Goal: Use online tool/utility: Use online tool/utility

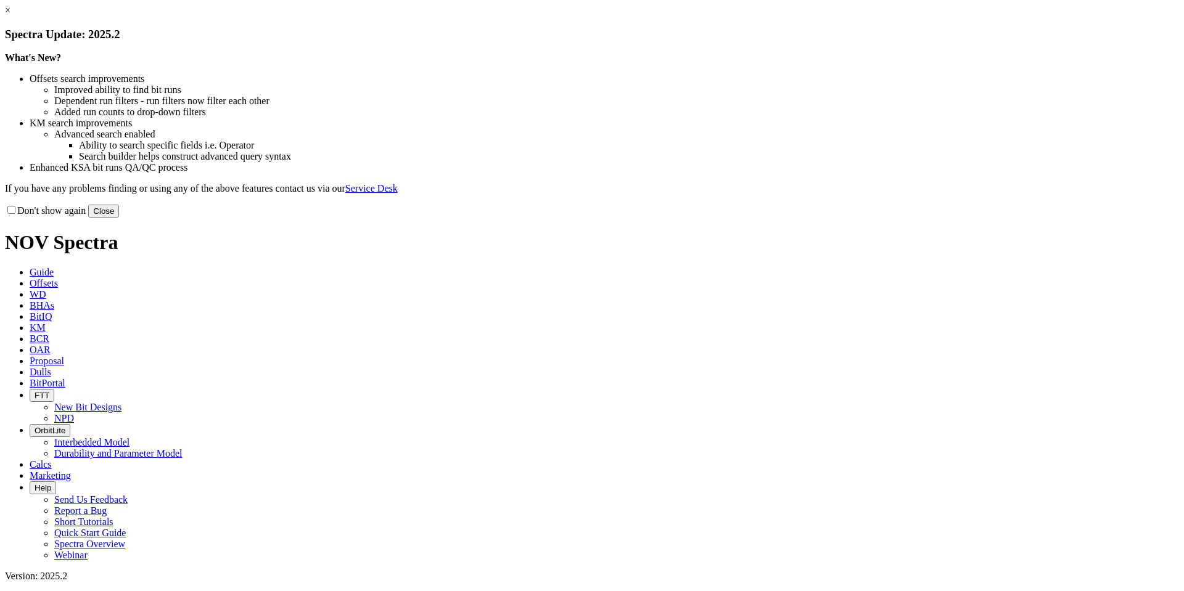
click at [10, 15] on link "×" at bounding box center [8, 10] width 6 height 10
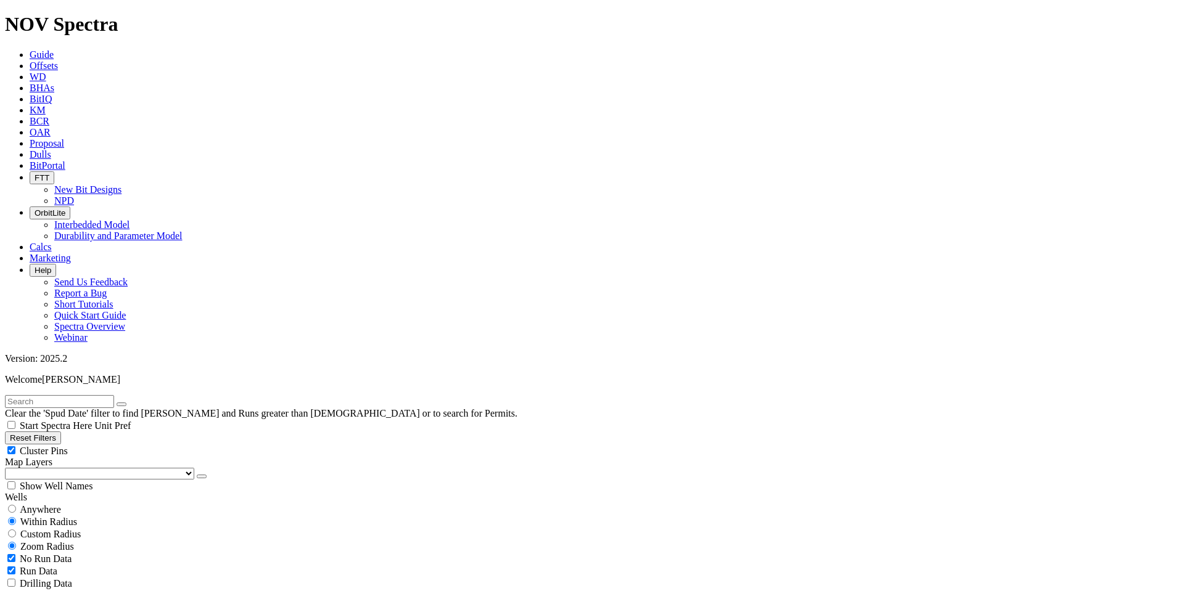
click at [61, 432] on button "Reset Filters" at bounding box center [33, 438] width 56 height 13
type input "[DATE]"
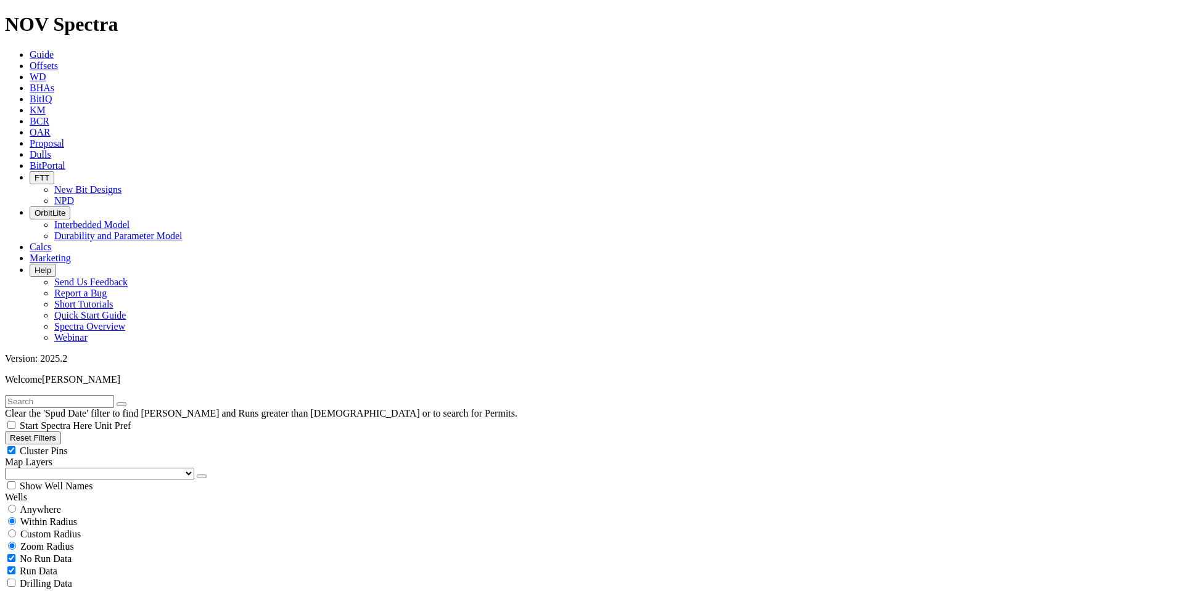
select select "9.875"
checkbox input "false"
select select "? number:9.875 ?"
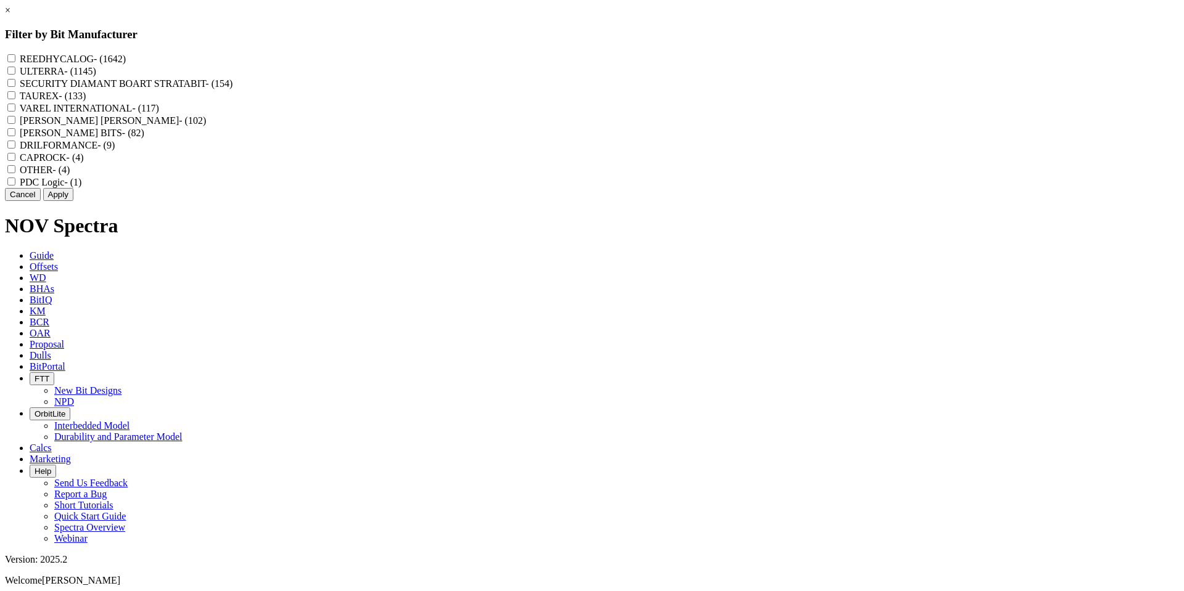
click at [15, 57] on input "REEDHYCALOG - (1642)" at bounding box center [11, 58] width 8 height 8
checkbox input "true"
click at [73, 201] on button "Apply" at bounding box center [58, 194] width 30 height 13
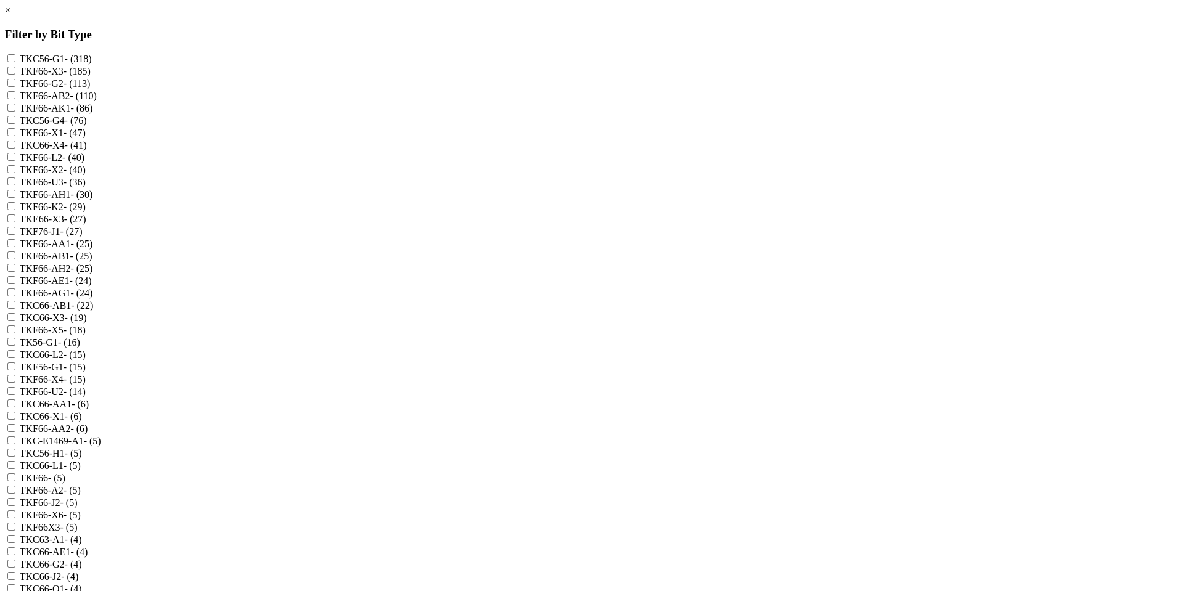
scroll to position [247, 0]
click at [15, 535] on input "TKC63-A1 - (4)" at bounding box center [11, 539] width 8 height 8
checkbox input "true"
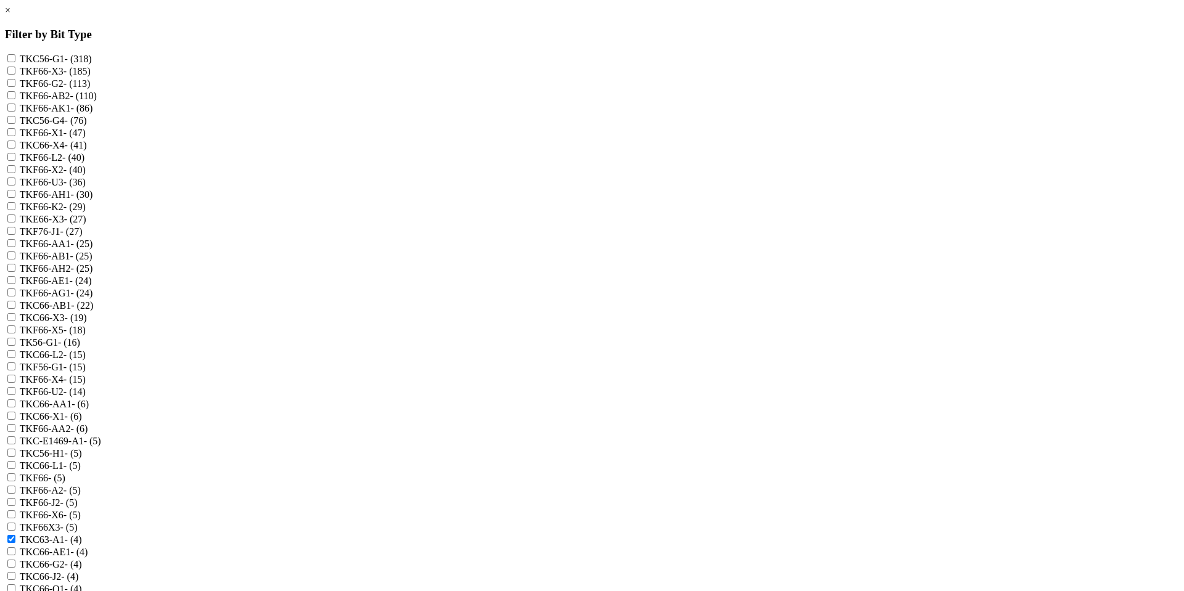
checkbox input "false"
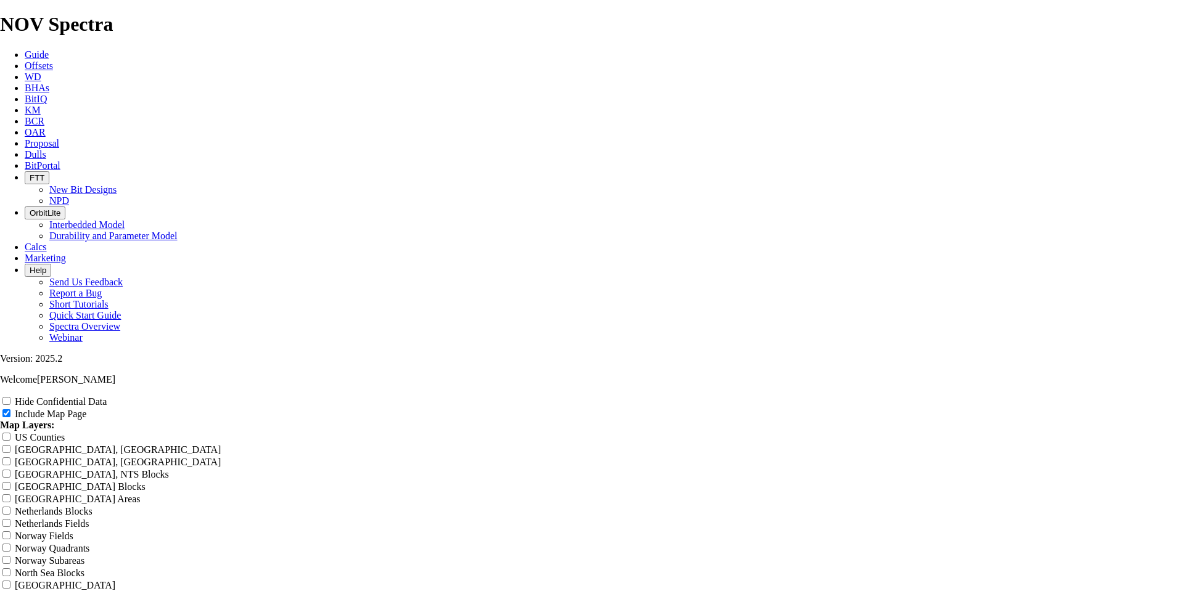
scroll to position [1912, 0]
click at [10, 397] on input "Hide Confidential Data" at bounding box center [6, 401] width 8 height 8
checkbox input "true"
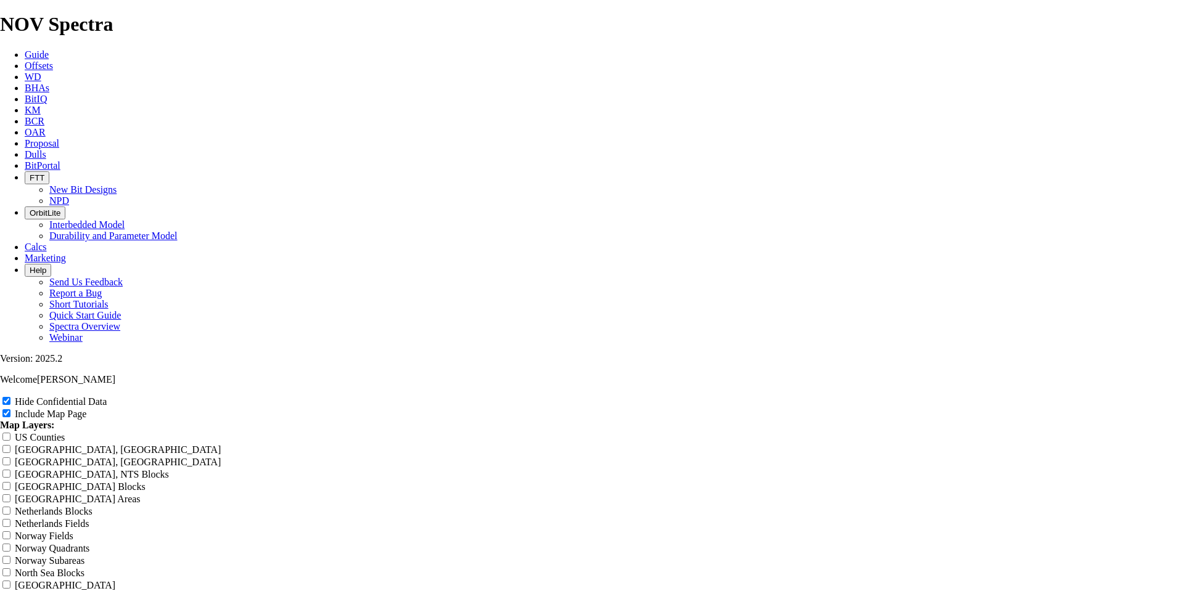
type input "9"
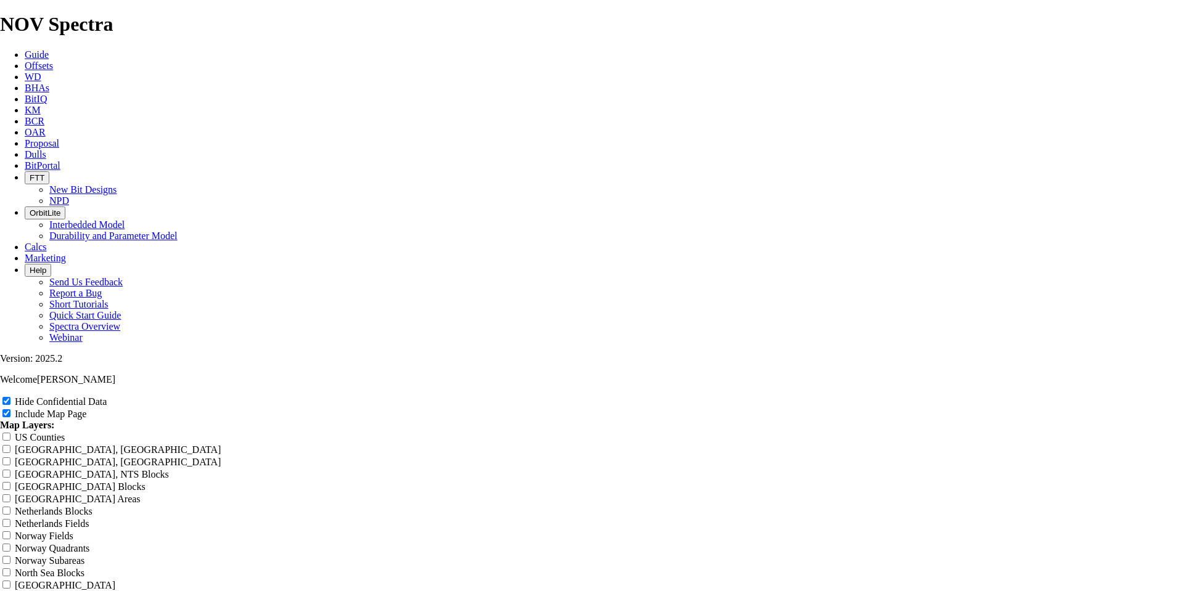
type input "9"
type input "9-"
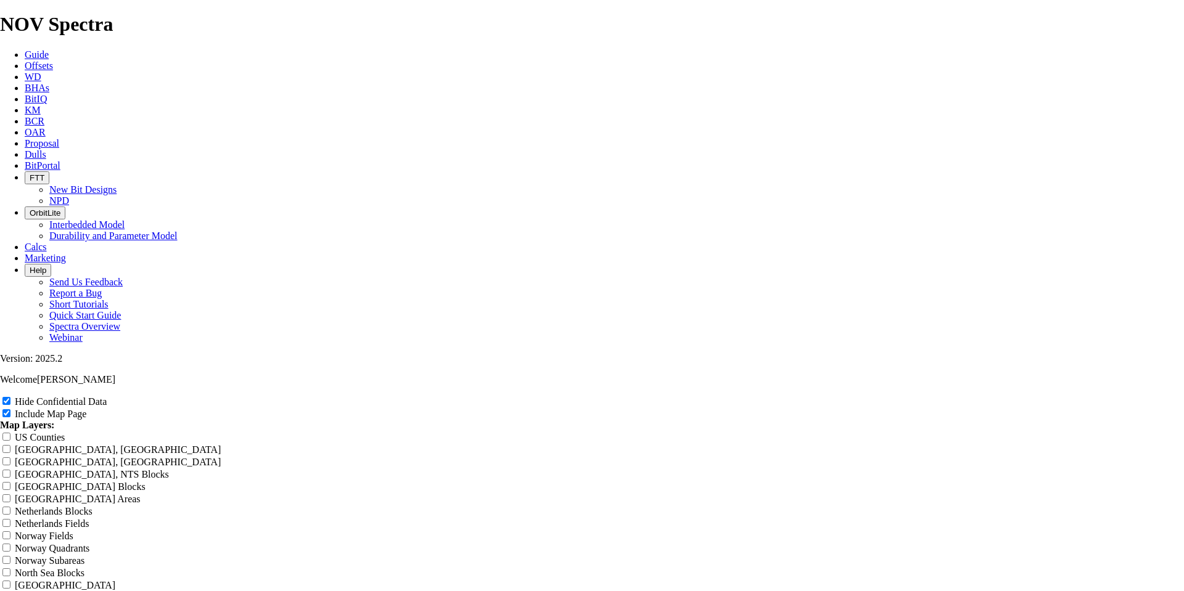
type input "9-"
type input "9-7"
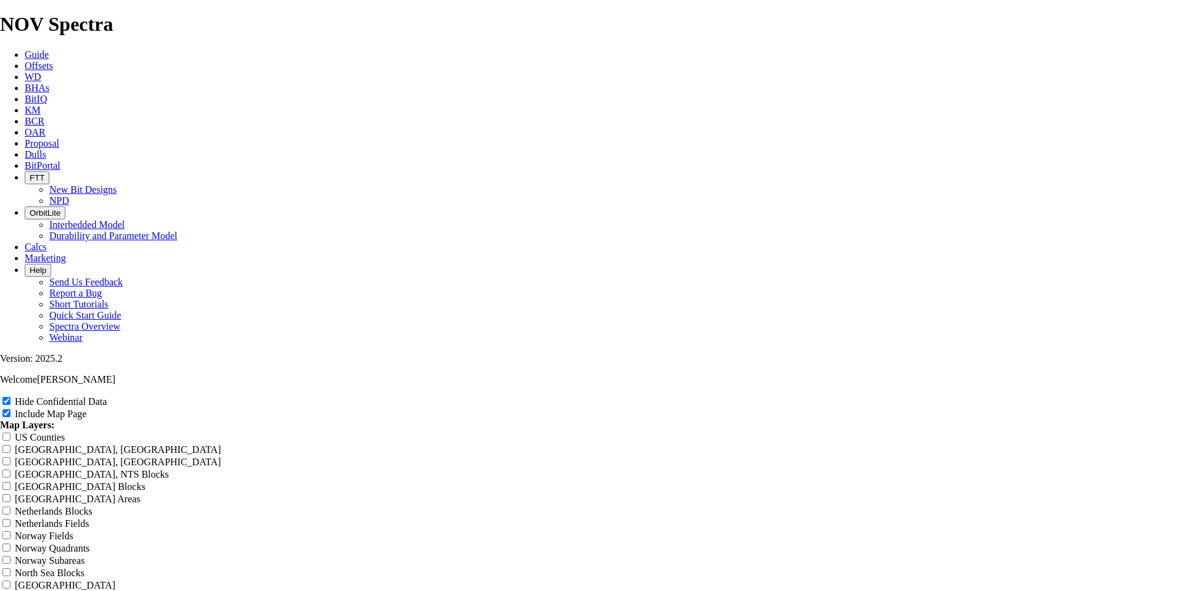
type input "9-7"
type input "9-7/"
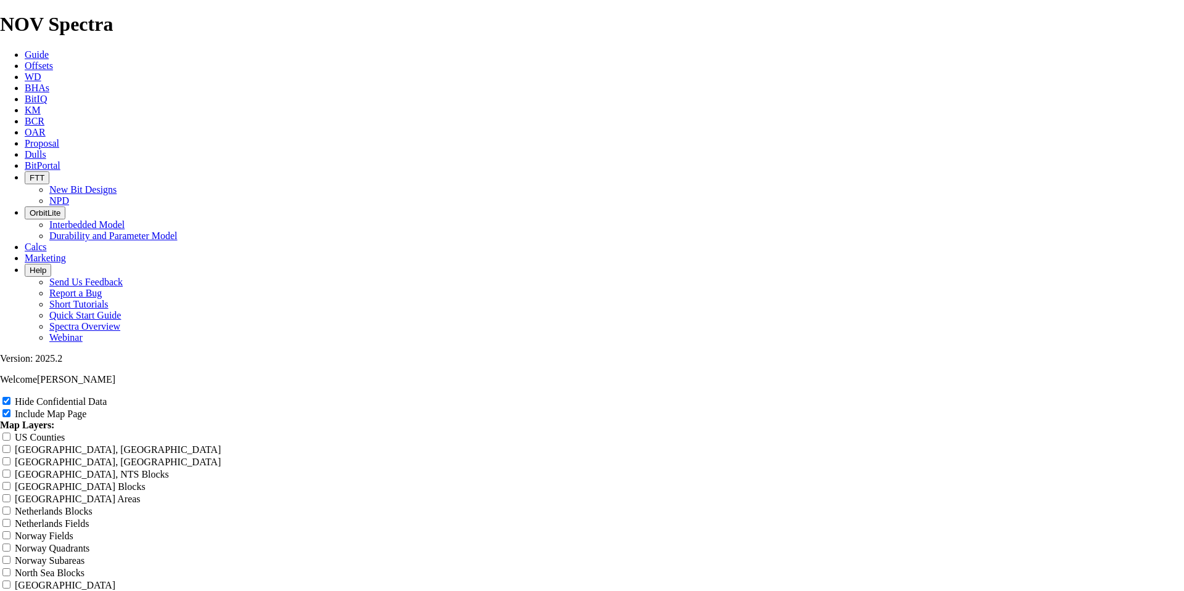
type input "9-7/"
type input "9-7/8"
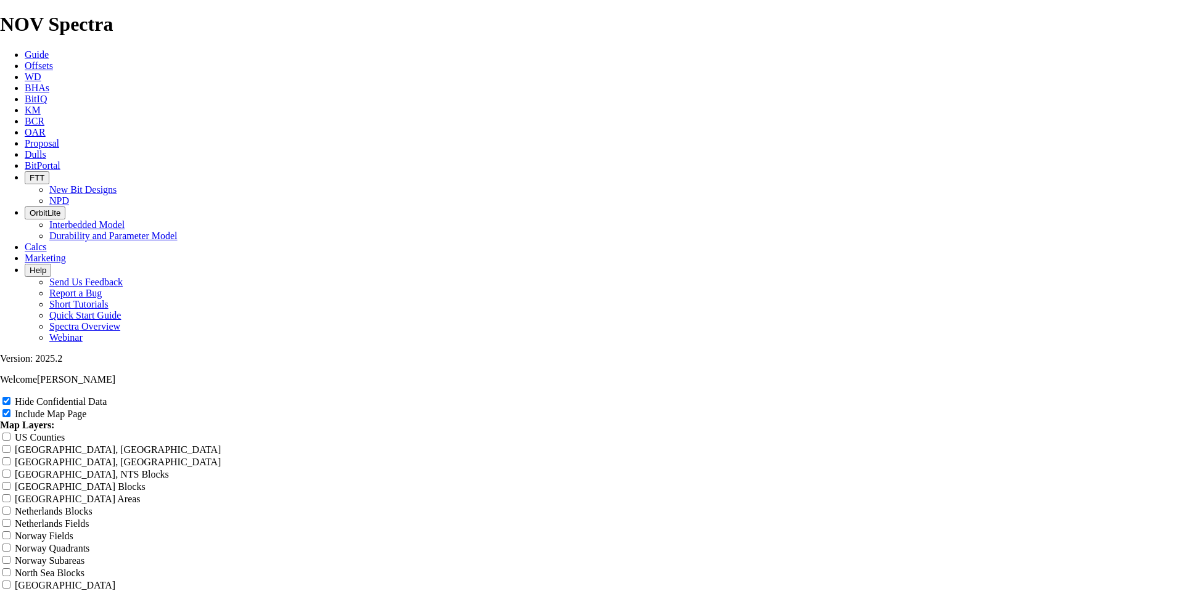
type input "9-7/8"
type input "9-7/8""
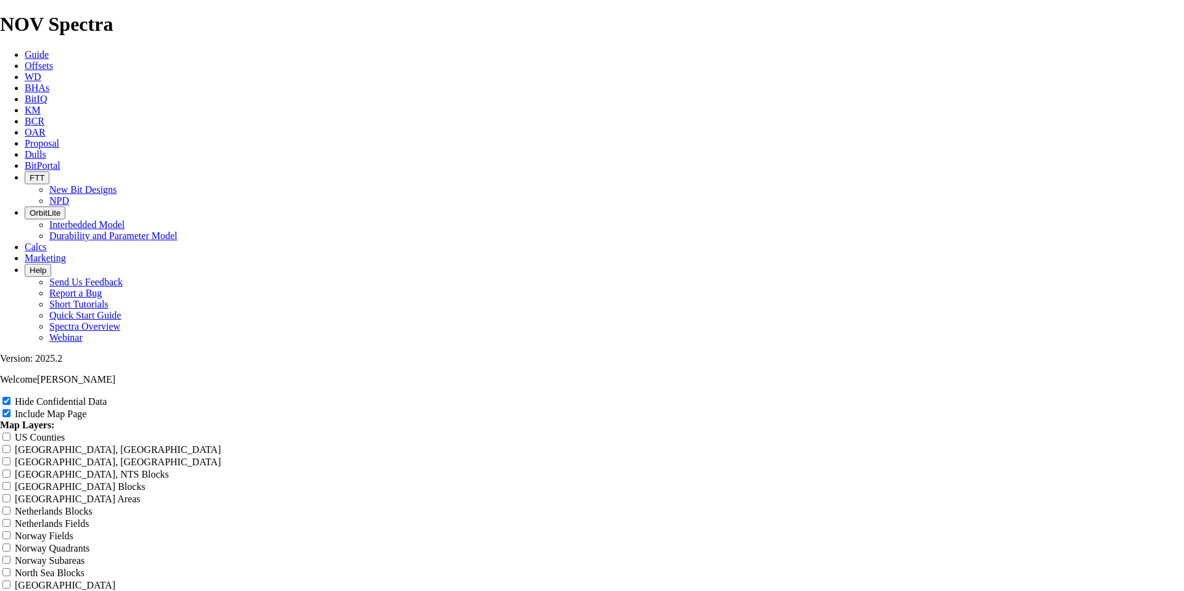
type input "9-7/8""
type input "9-7/8" T"
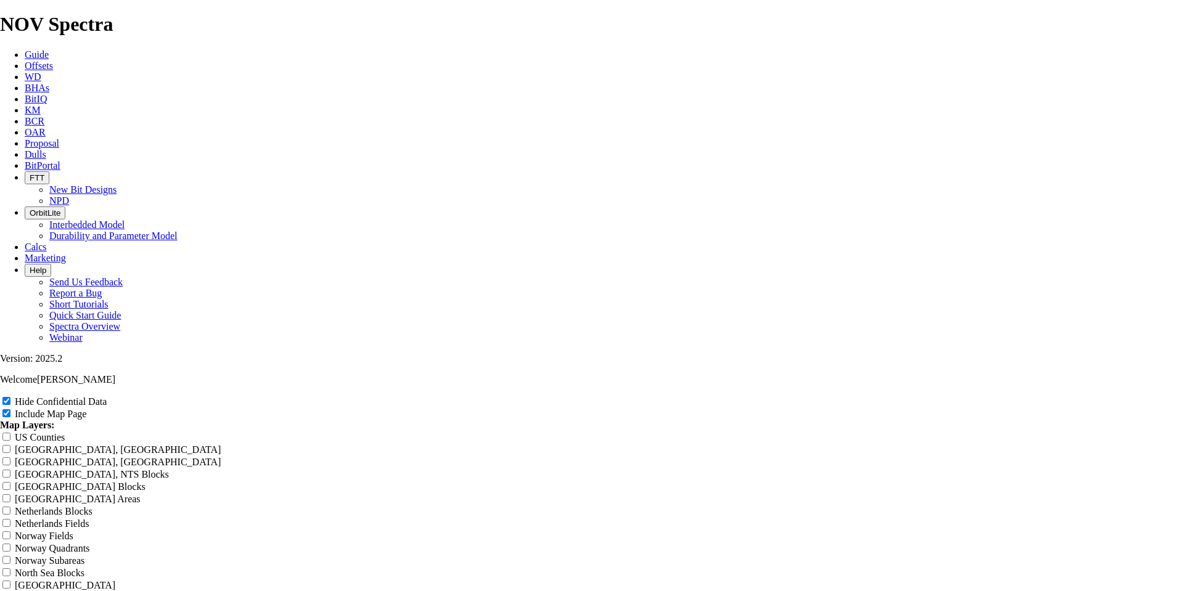
type input "9-7/8" T"
type input "9-7/8" TK"
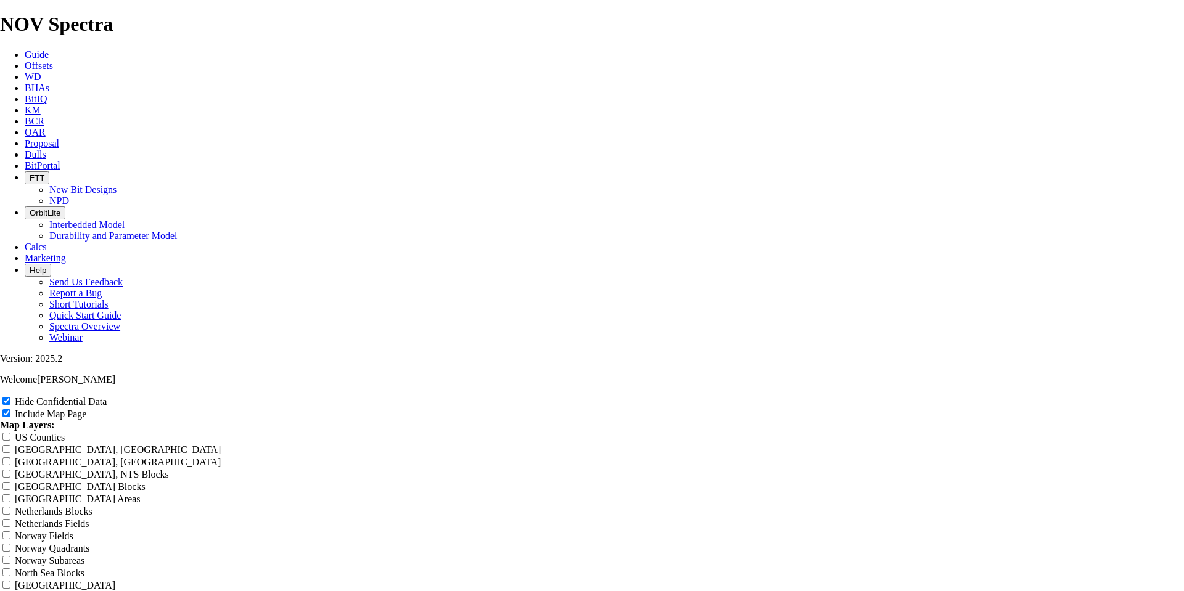
type input "9-7/8" TK"
type input "9-7/8" TKC"
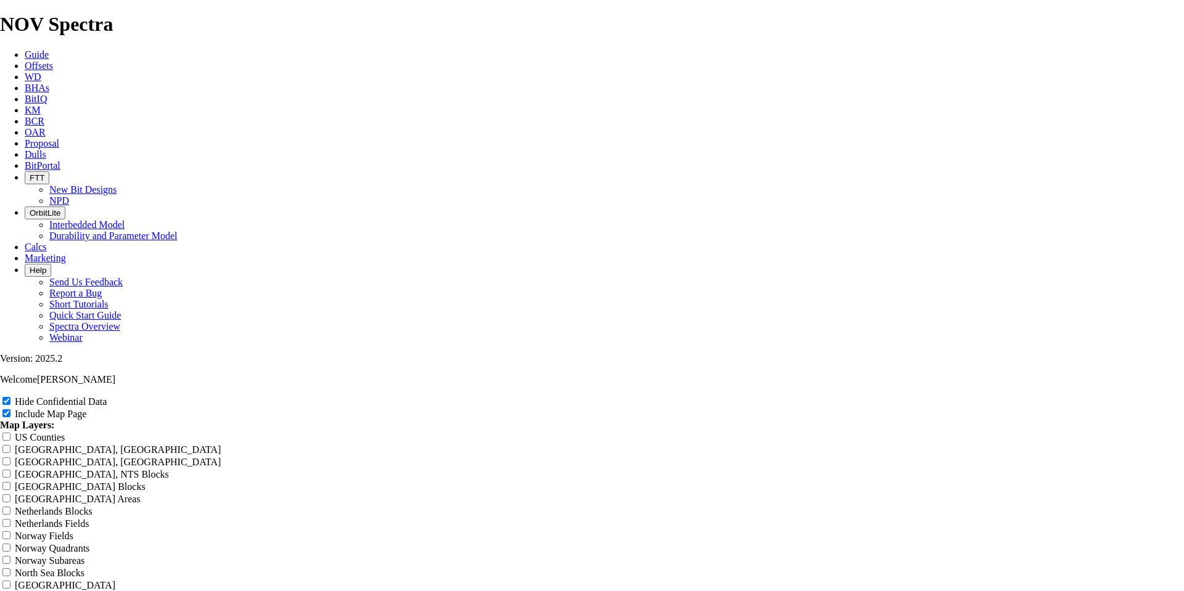
type input "9-7/8" TKC"
type input "9-7/8" TKC6"
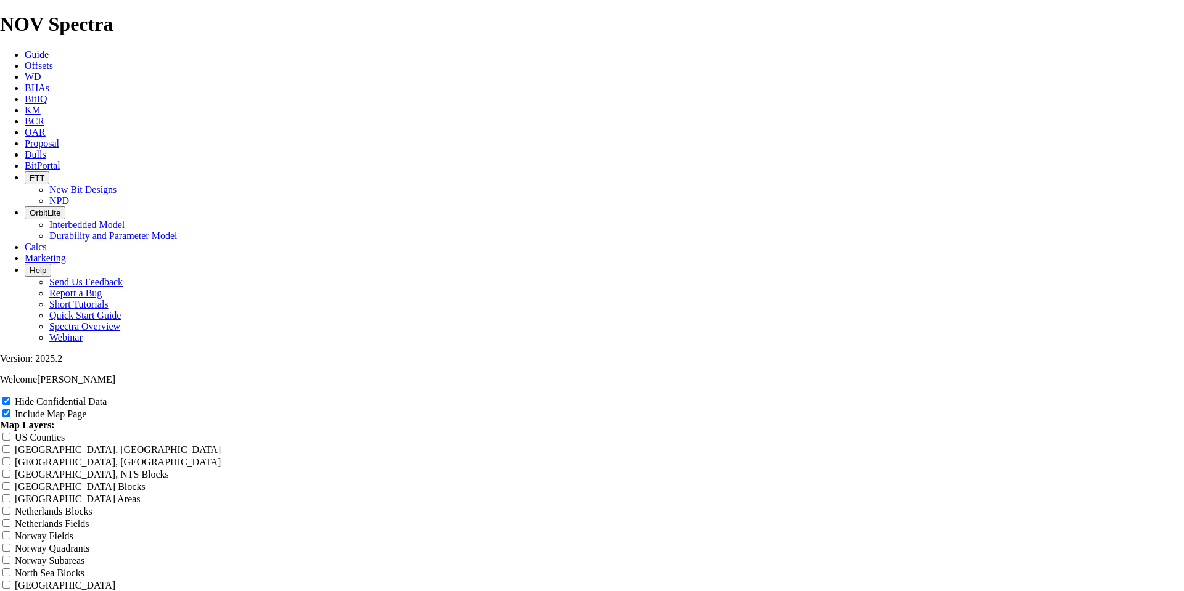
type input "9-7/8" TKC6"
type input "9-7/8" TKC63"
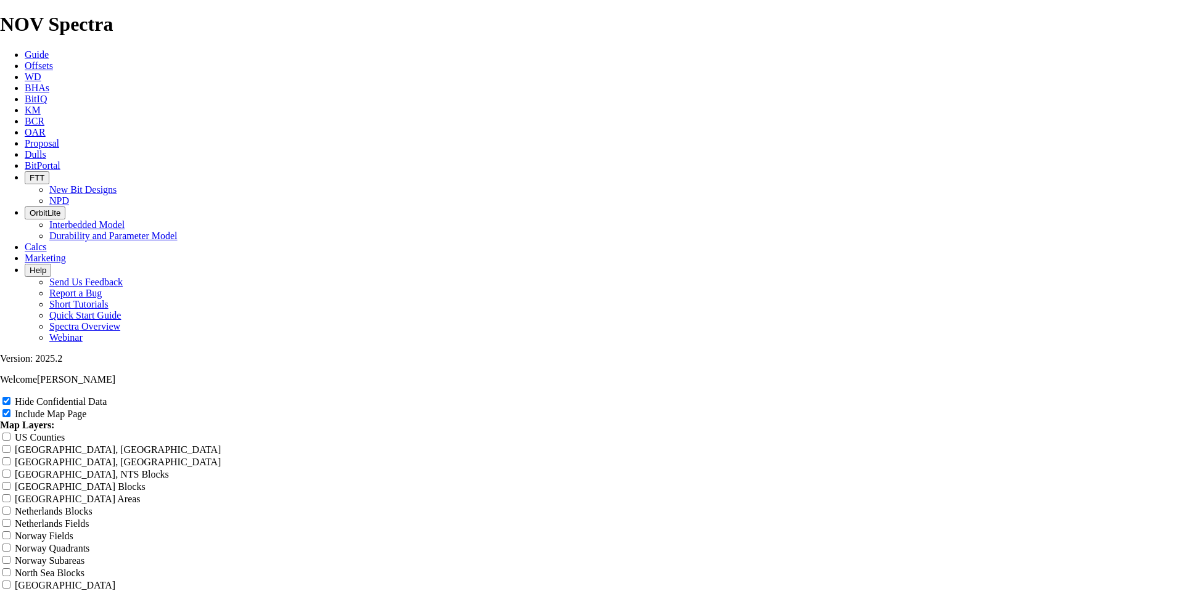
type input "9-7/8" TKC63"
type input "9-7/8" TKC63-"
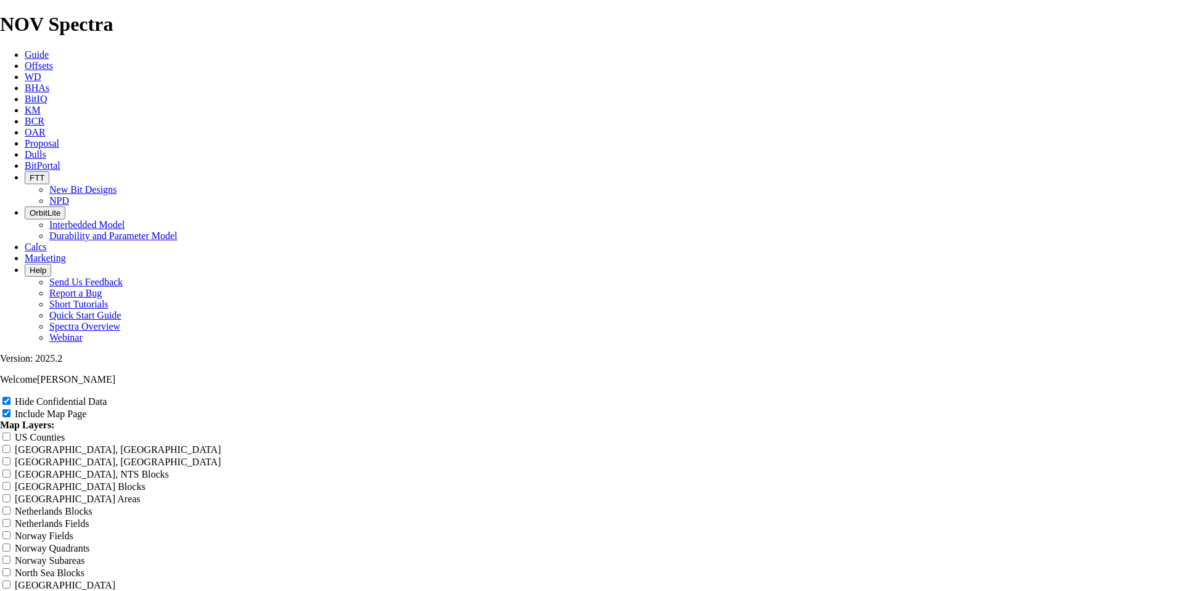
type input "9-7/8" TKC63-"
type input "9-7/8" TKC63-A"
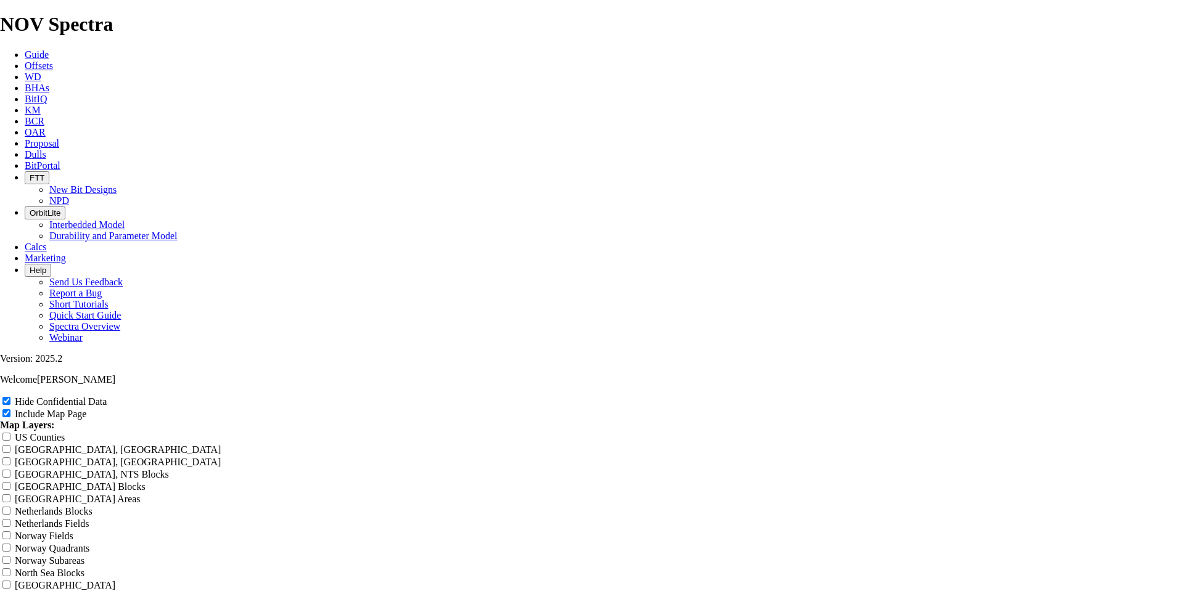
type input "9-7/8" TKC63-A"
type input "9-7/8" TKC63-A1"
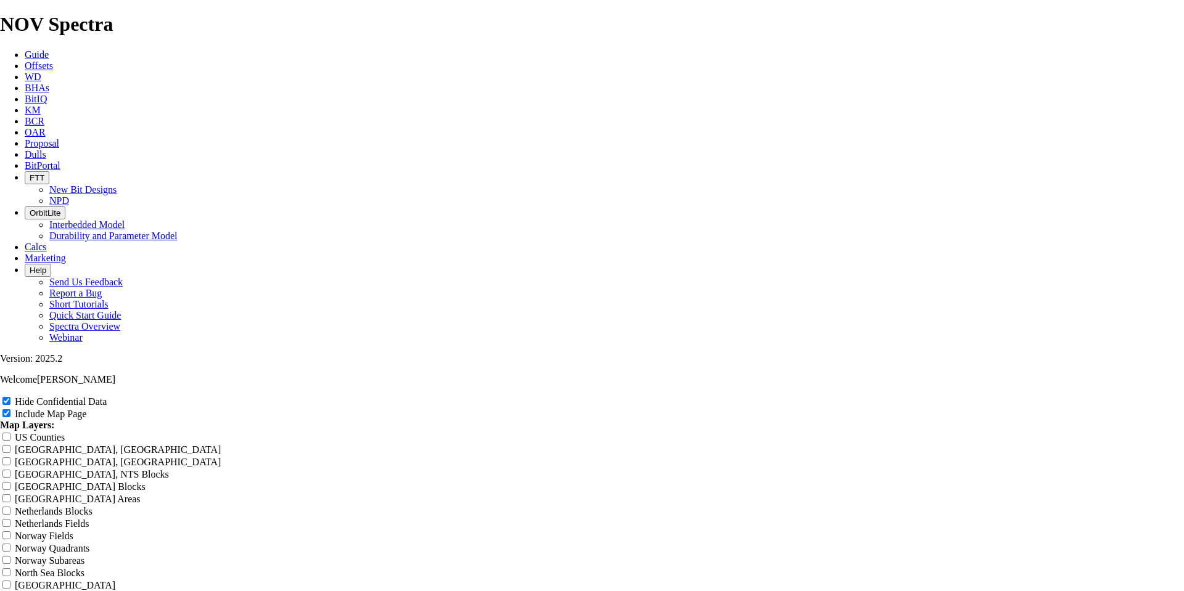
type input "9-7/8" TKC63-A1"
type input "9-7/8" TKC63-A1 -"
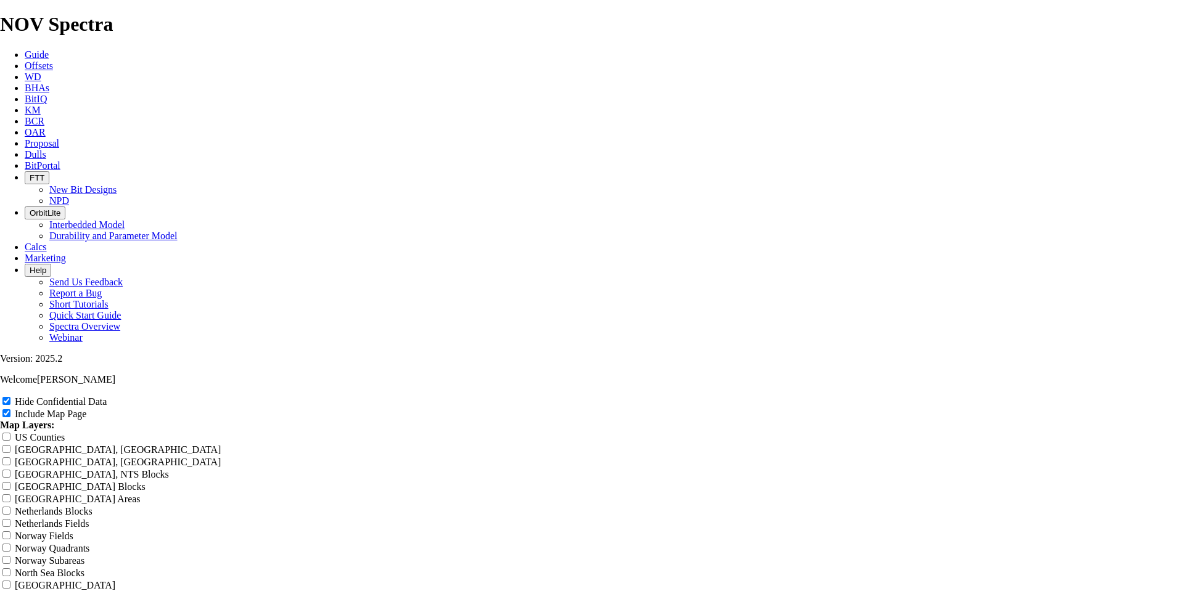
type input "9-7/8" TKC63-A1 -"
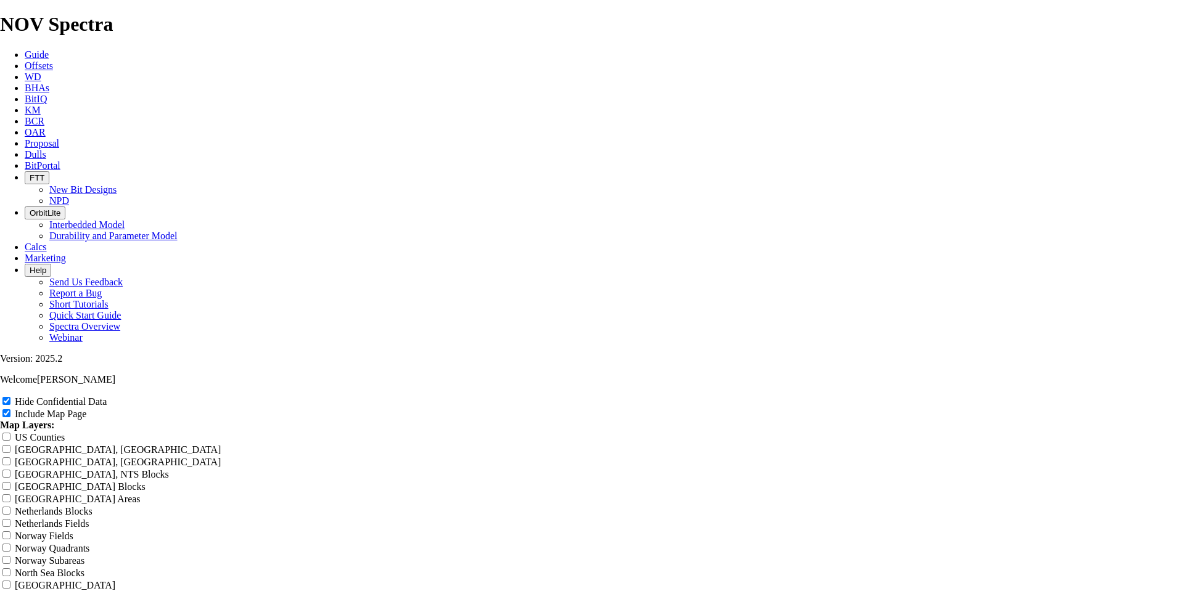
type input "9-7/8" TKC63-A1 - c"
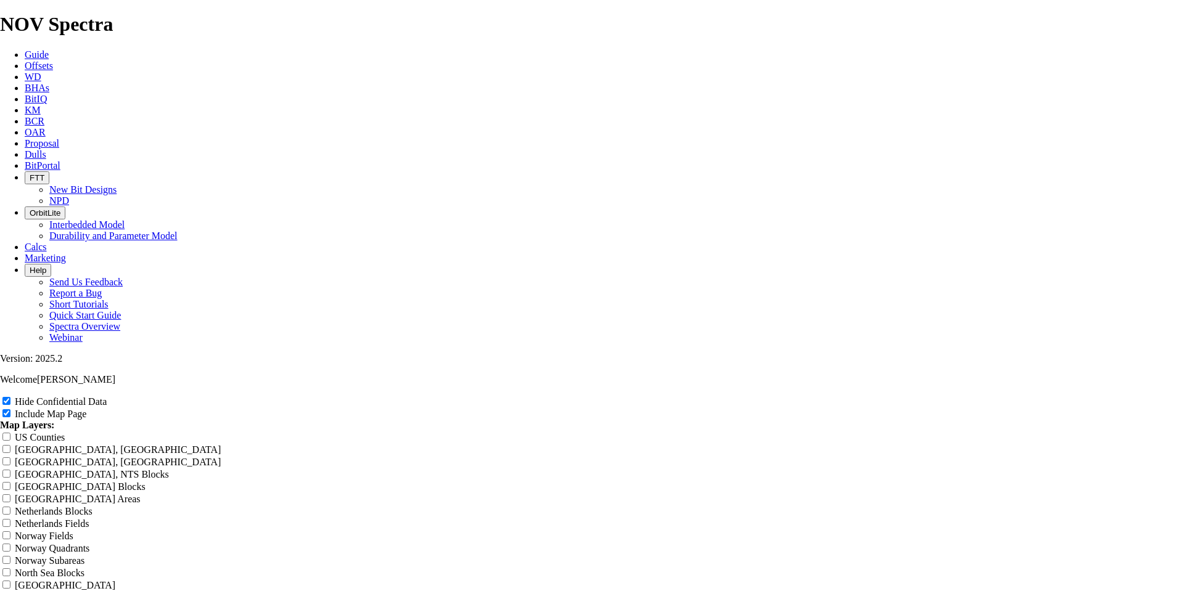
type input "9-7/8" TKC63-A1 - cu"
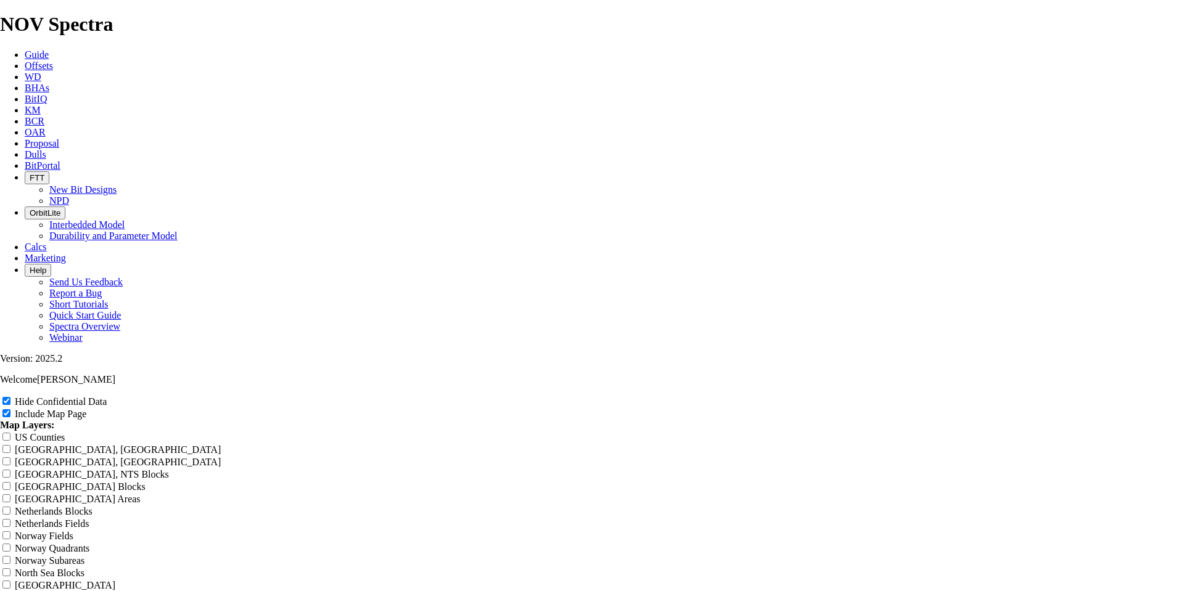
type input "9-7/8" TKC63-A1 - cur"
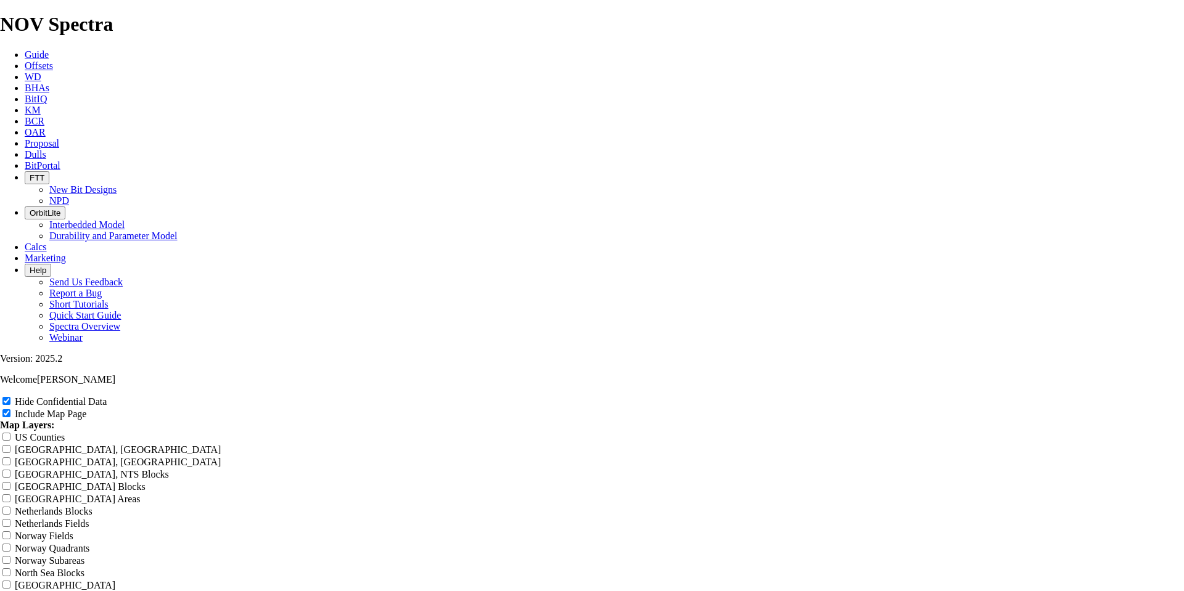
type input "9-7/8" TKC63-A1 - curv"
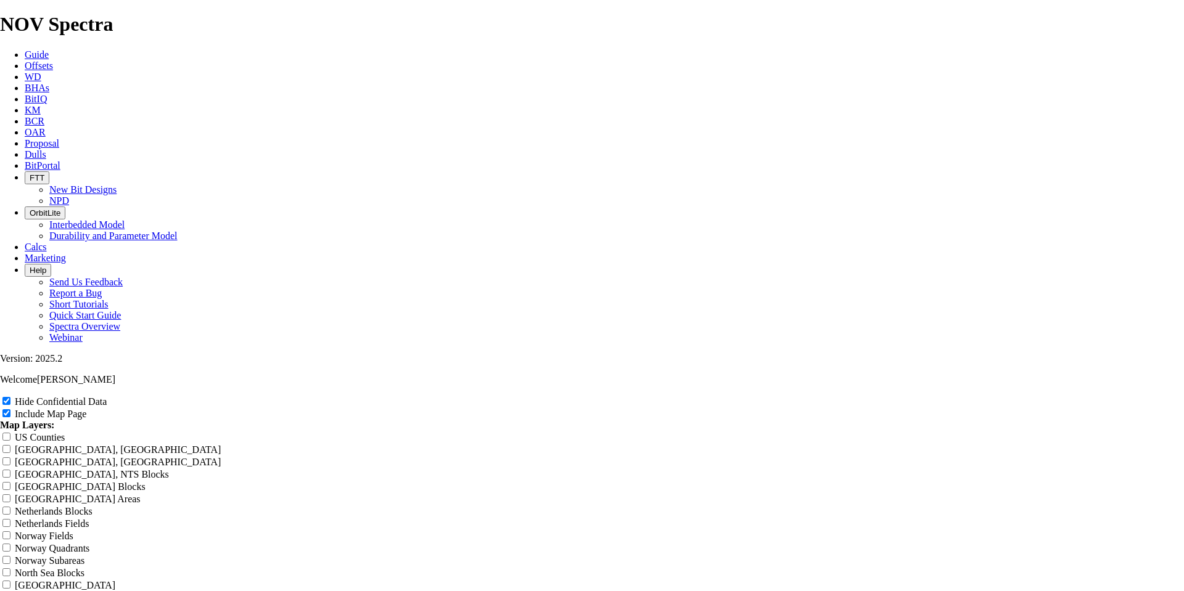
type input "9-7/8" TKC63-A1 - curve"
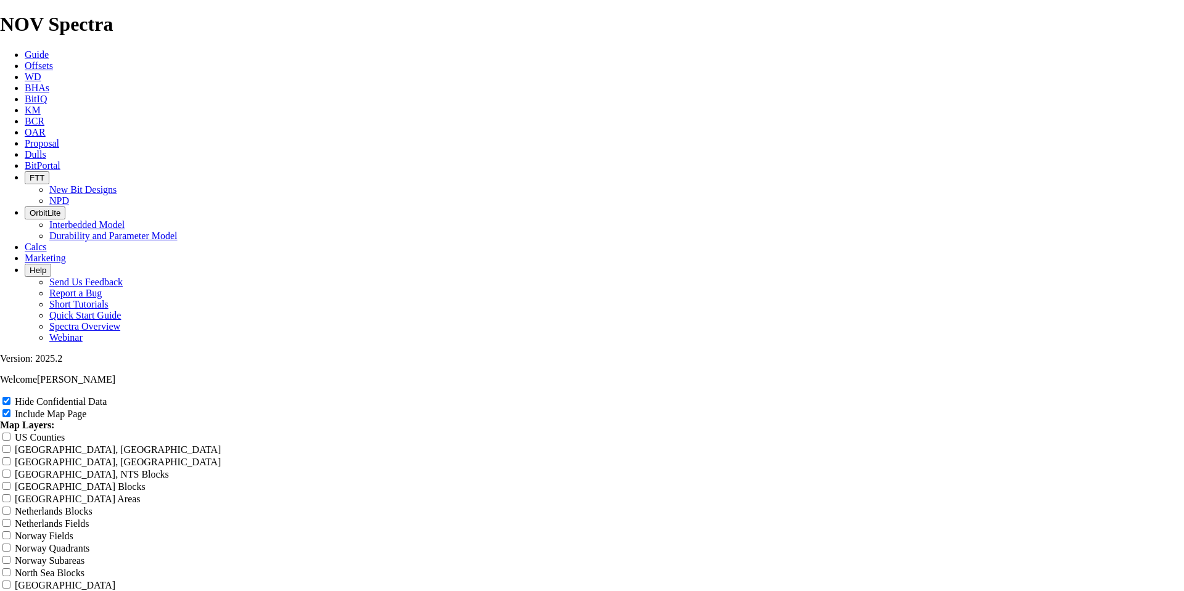
type input "9-7/8" TKC63-A1 - curv"
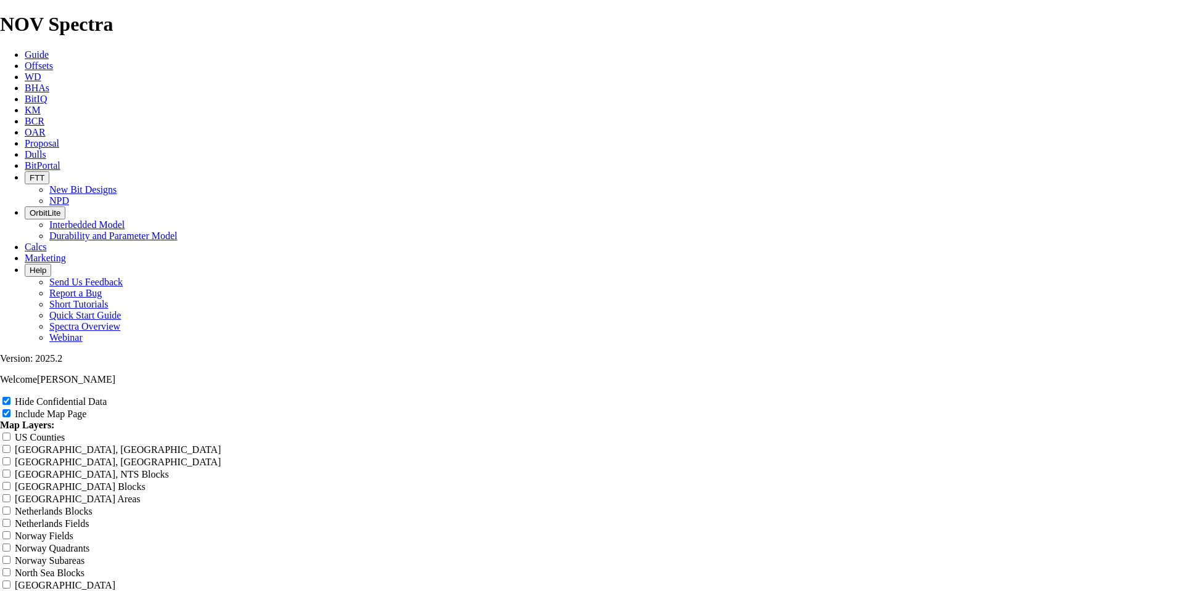
type input "9-7/8" TKC63-A1 - cur"
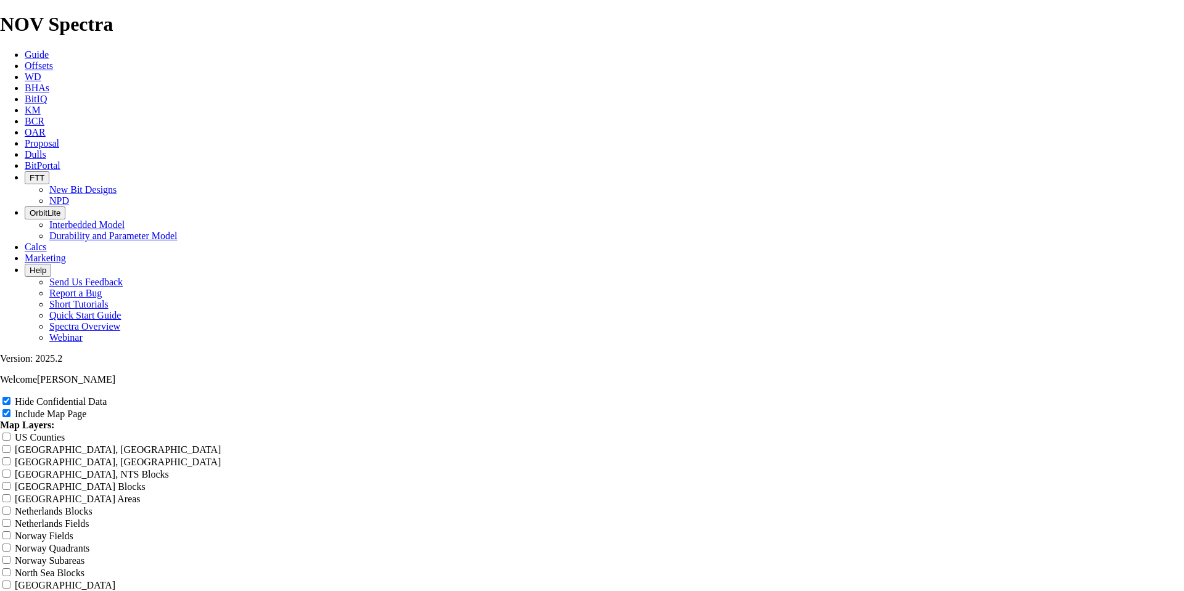
type input "9-7/8" TKC63-A1 - cu"
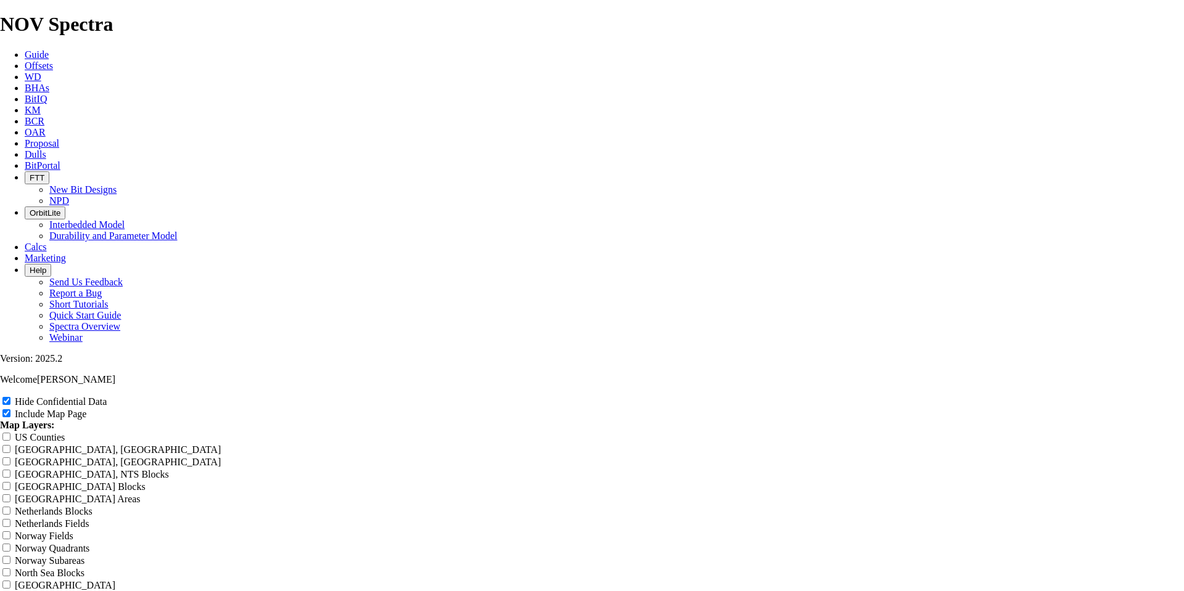
type input "9-7/8" TKC63-A1 - c"
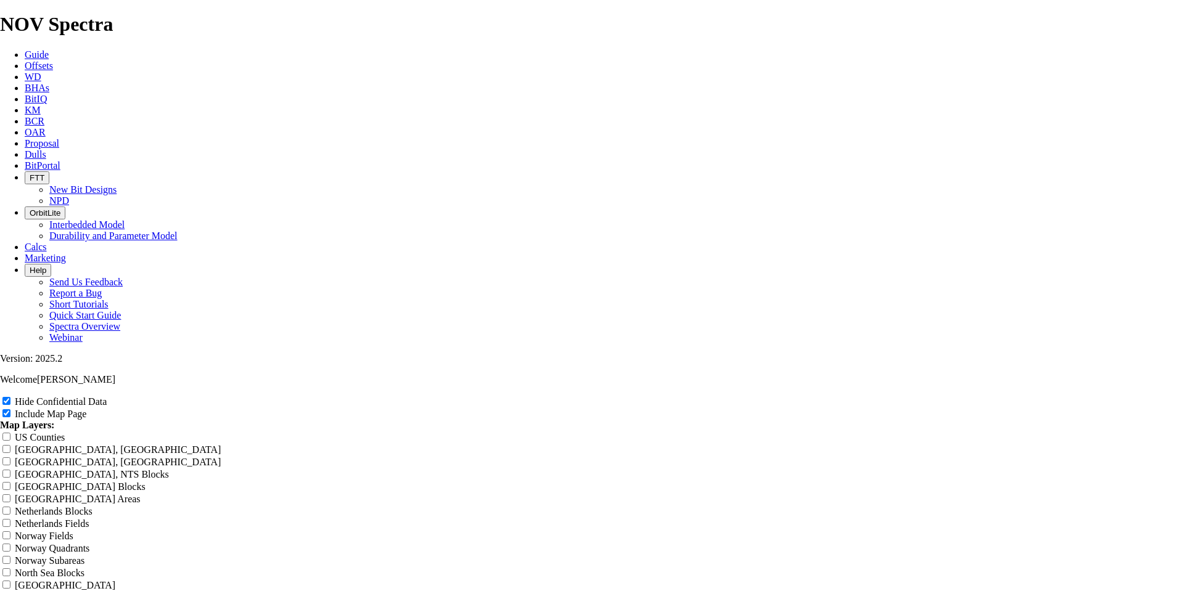
type input "9-7/8" TKC63-A1 -"
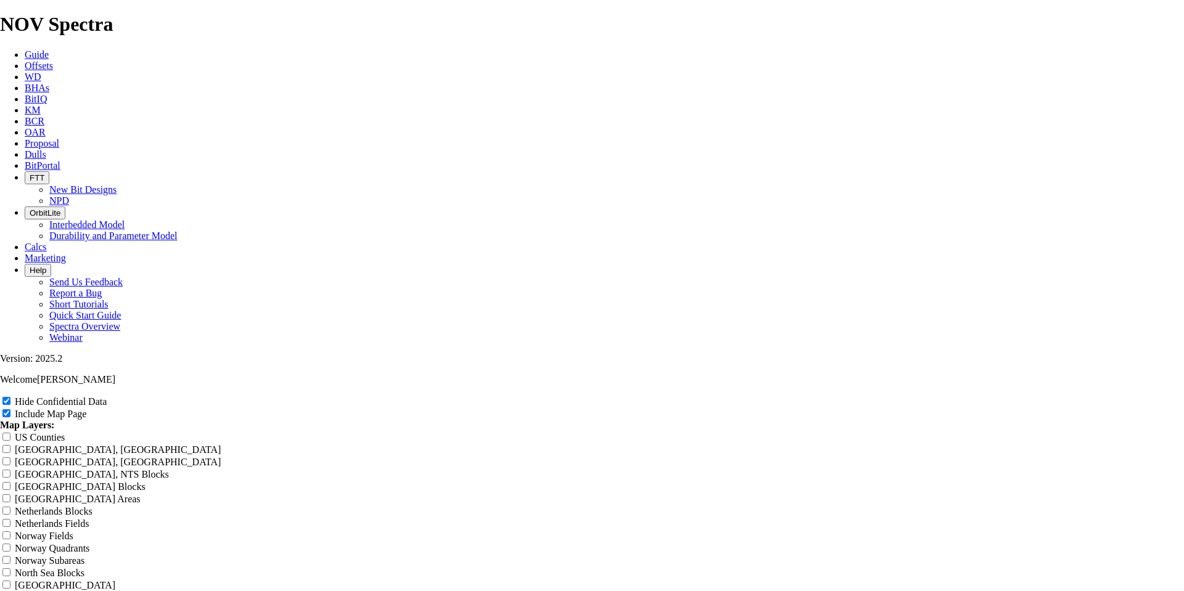
type input "9-7/8" TKC63-A1 - C"
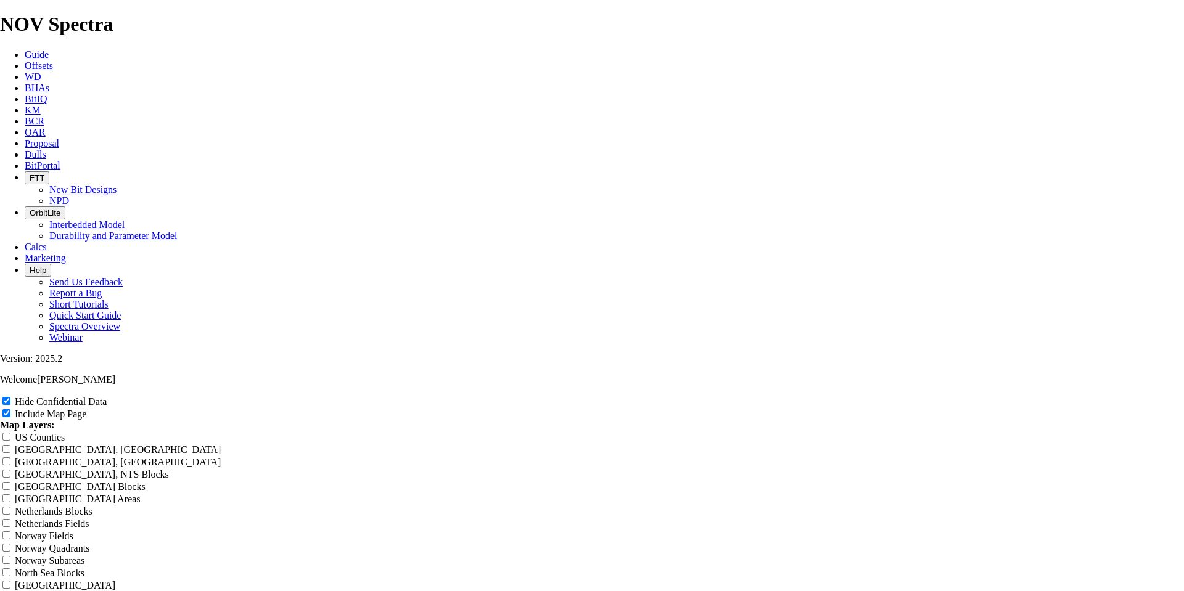
type input "9-7/8" TKC63-A1 - Cu"
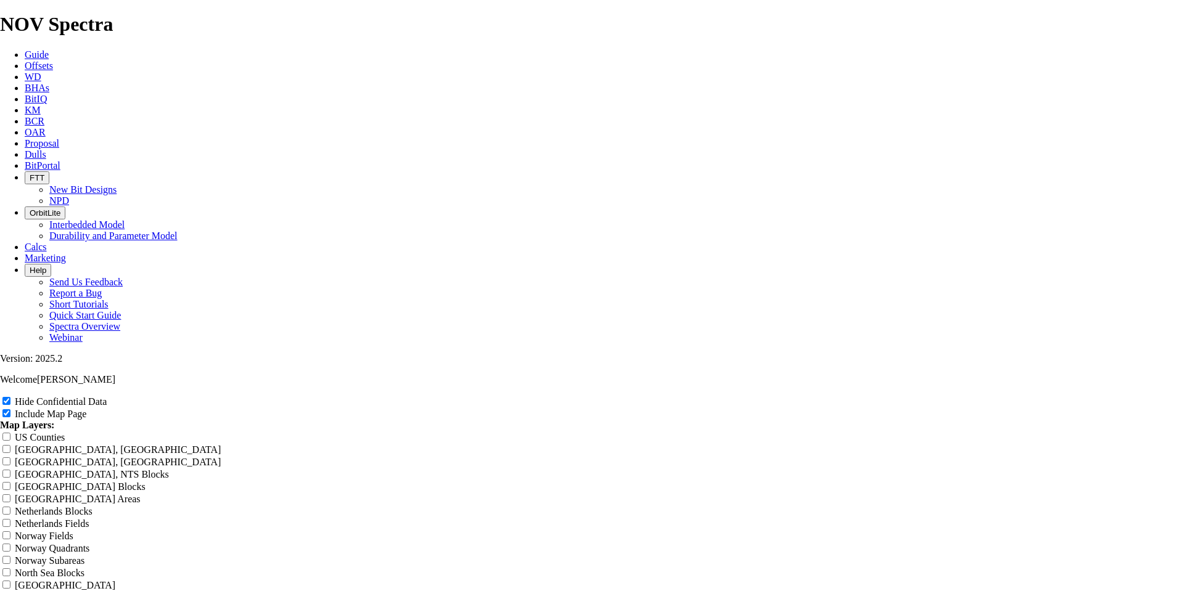
type input "9-7/8" TKC63-A1 - Cur"
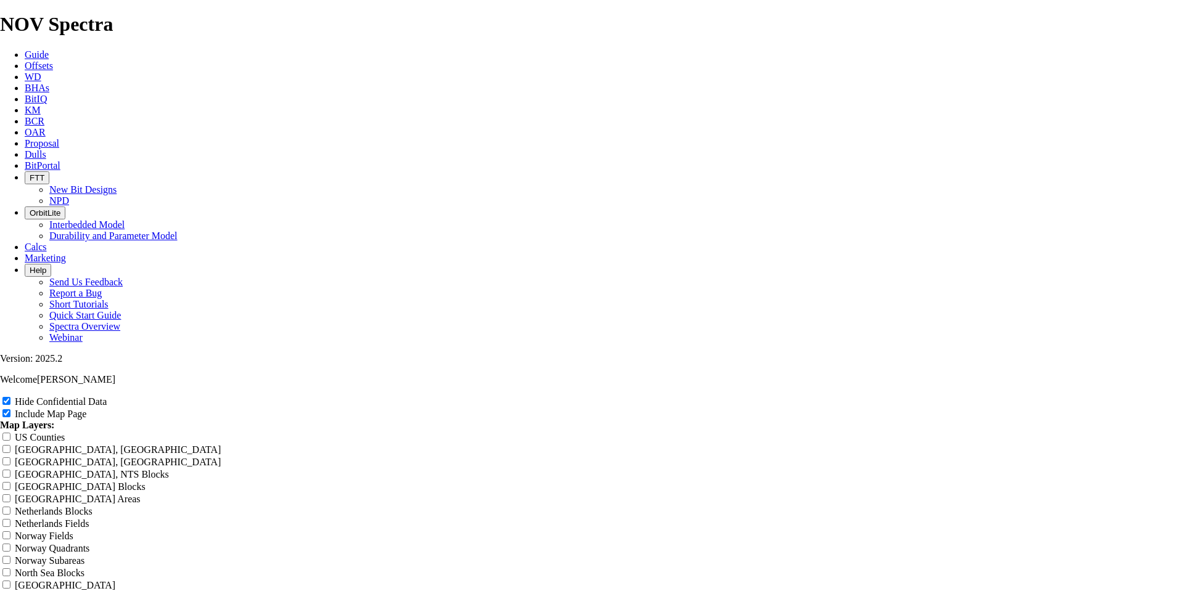
type input "9-7/8" TKC63-A1 - Curv"
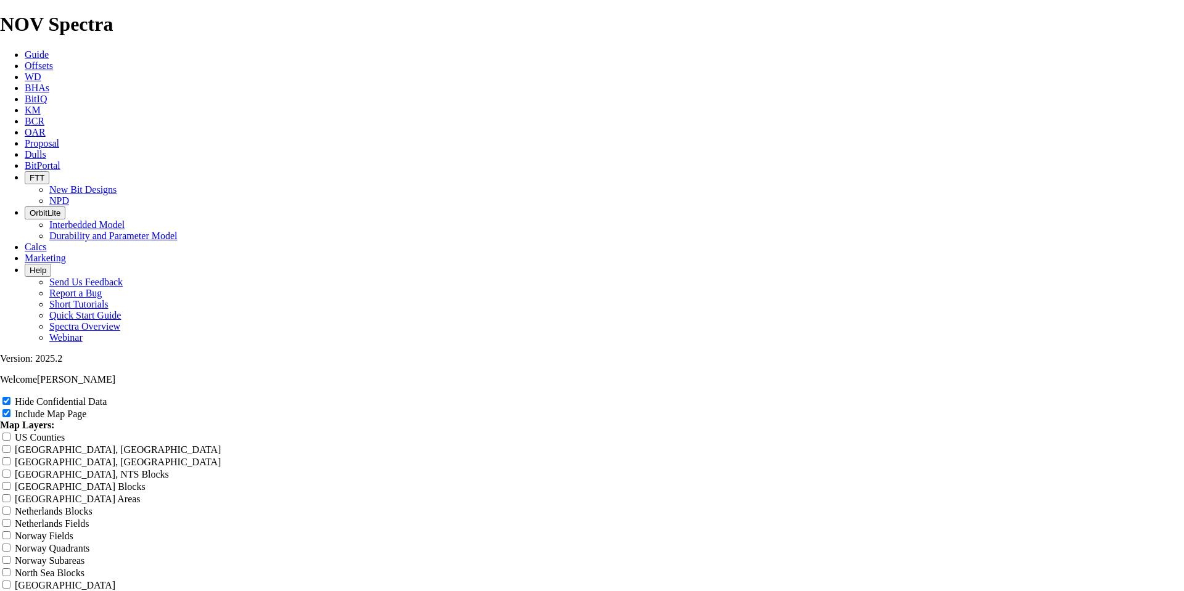
type input "9-7/8" TKC63-A1 - Curve"
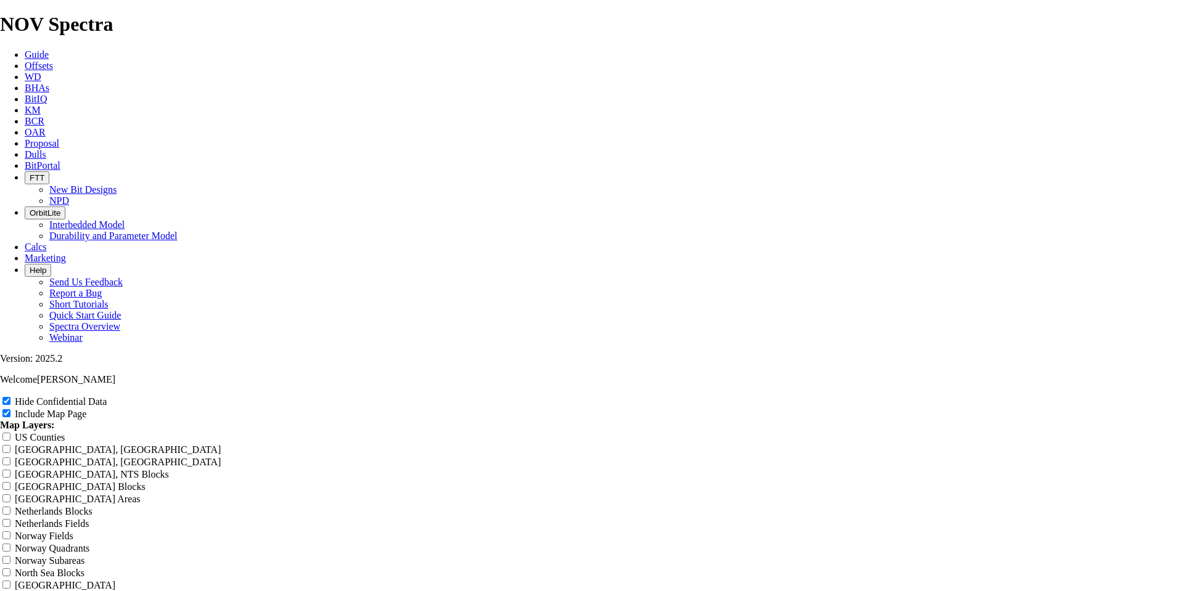
type input "9-7/8" TKC63-A1 - Curve"
type input "9-7/8" TKC63-A1 - Curve B"
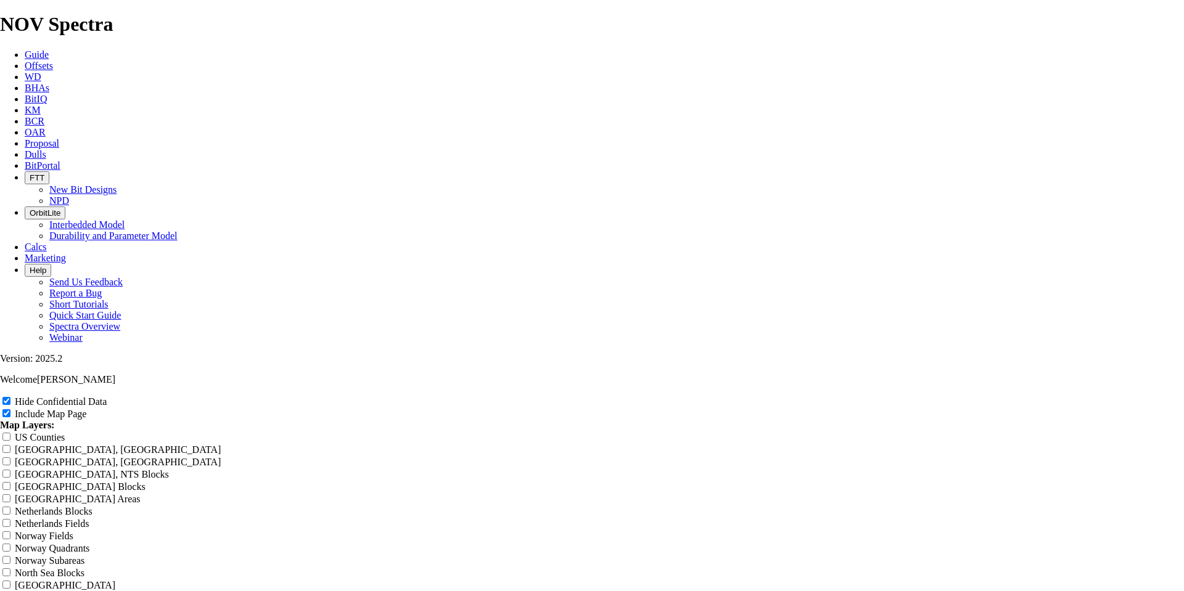
type input "9-7/8" TKC63-A1 - Curve B"
type input "9-7/8" TKC63-A1 - Curve Bi"
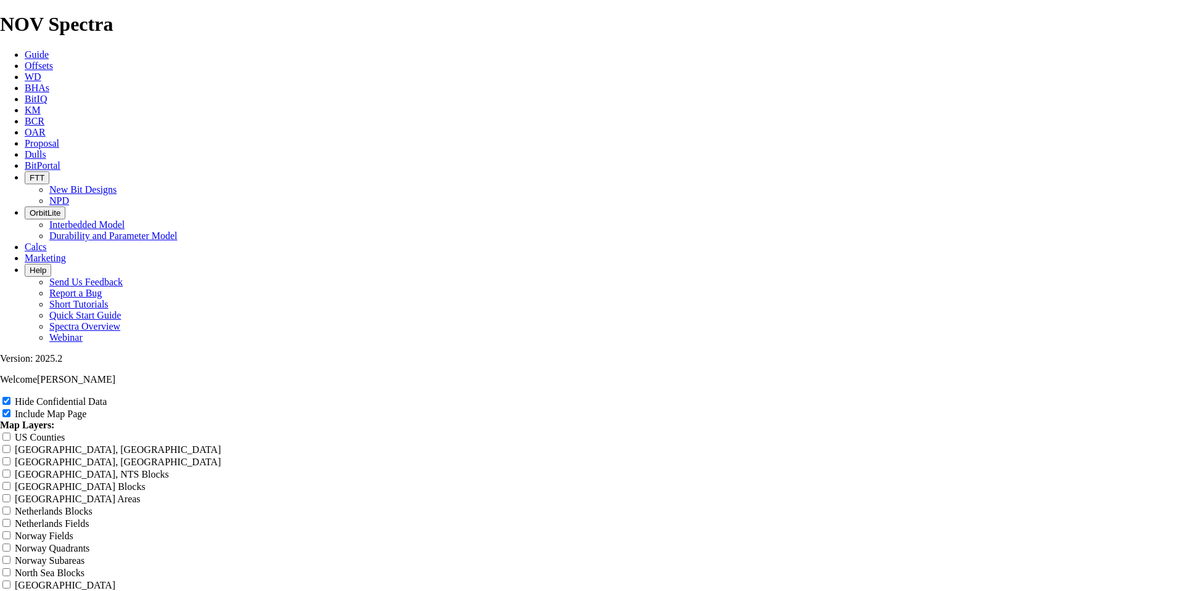
type input "9-7/8" TKC63-A1 - Curve Bi"
type input "9-7/8" TKC63-A1 - Curve Bit"
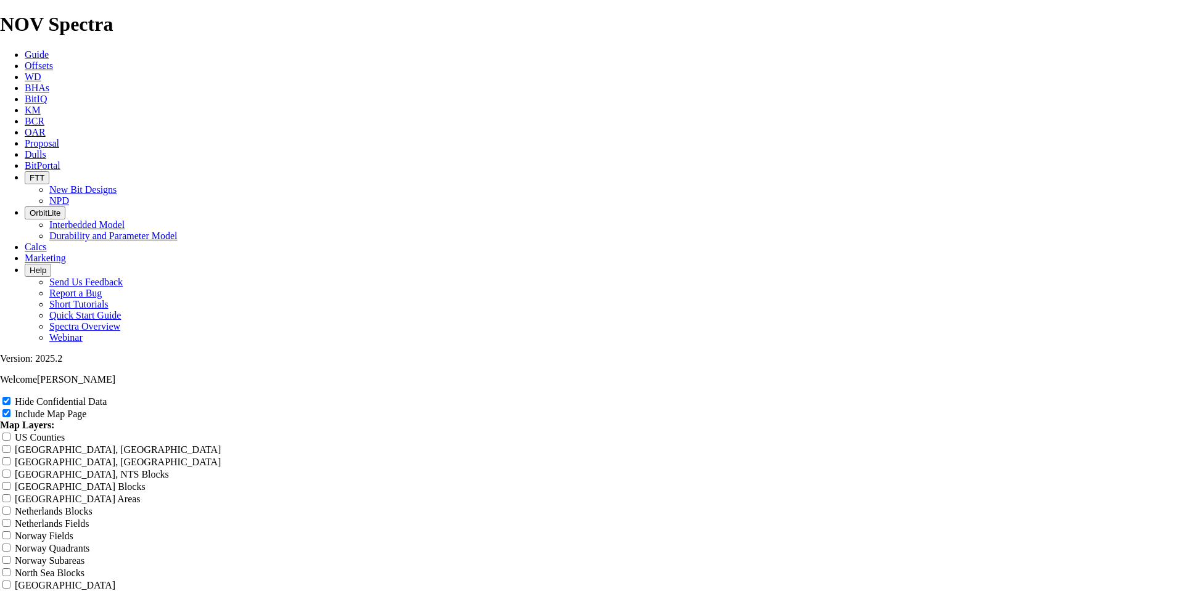
type input "9-7/8" TKC63-A1 - Curve Bit"
